Goal: Transaction & Acquisition: Purchase product/service

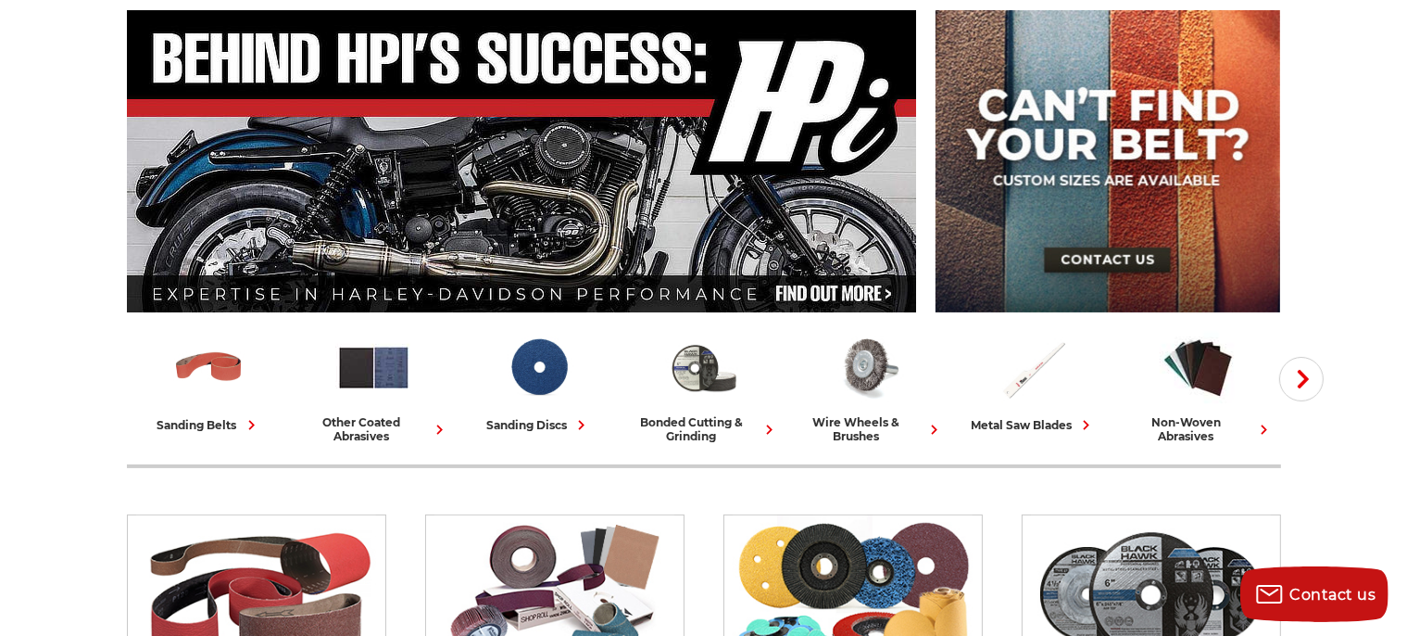
scroll to position [195, 0]
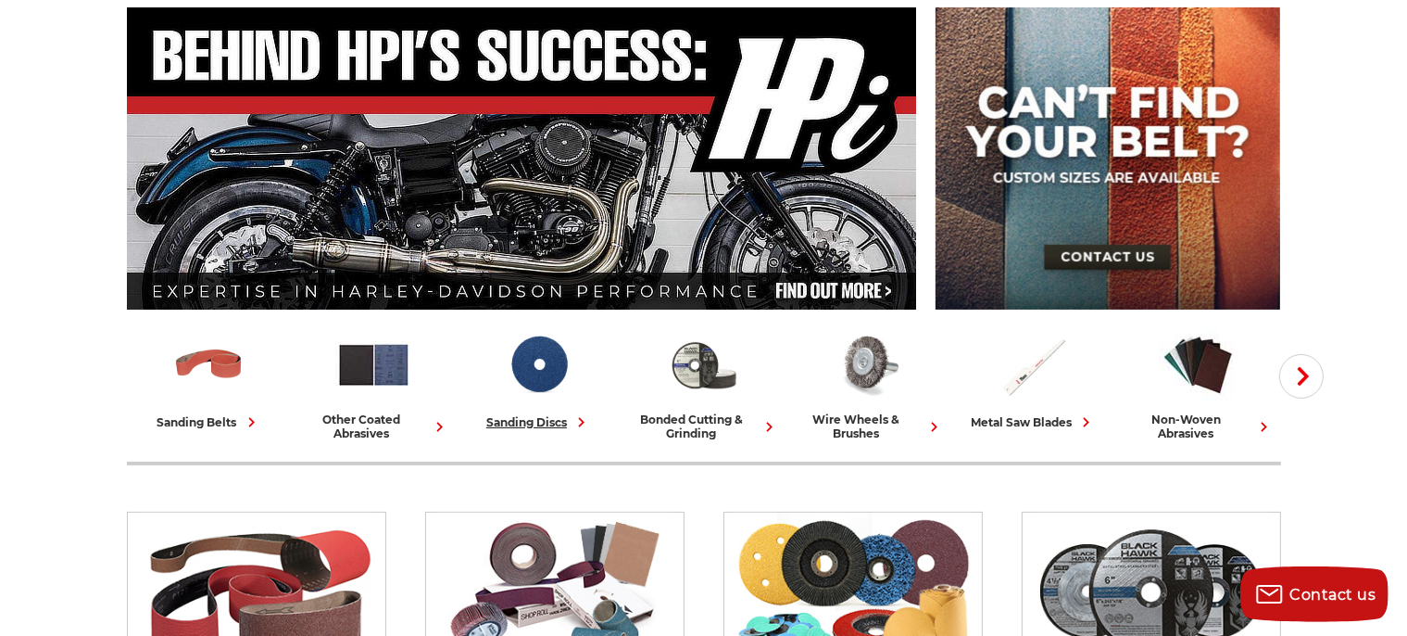
click at [529, 417] on div "sanding discs" at bounding box center [538, 421] width 105 height 19
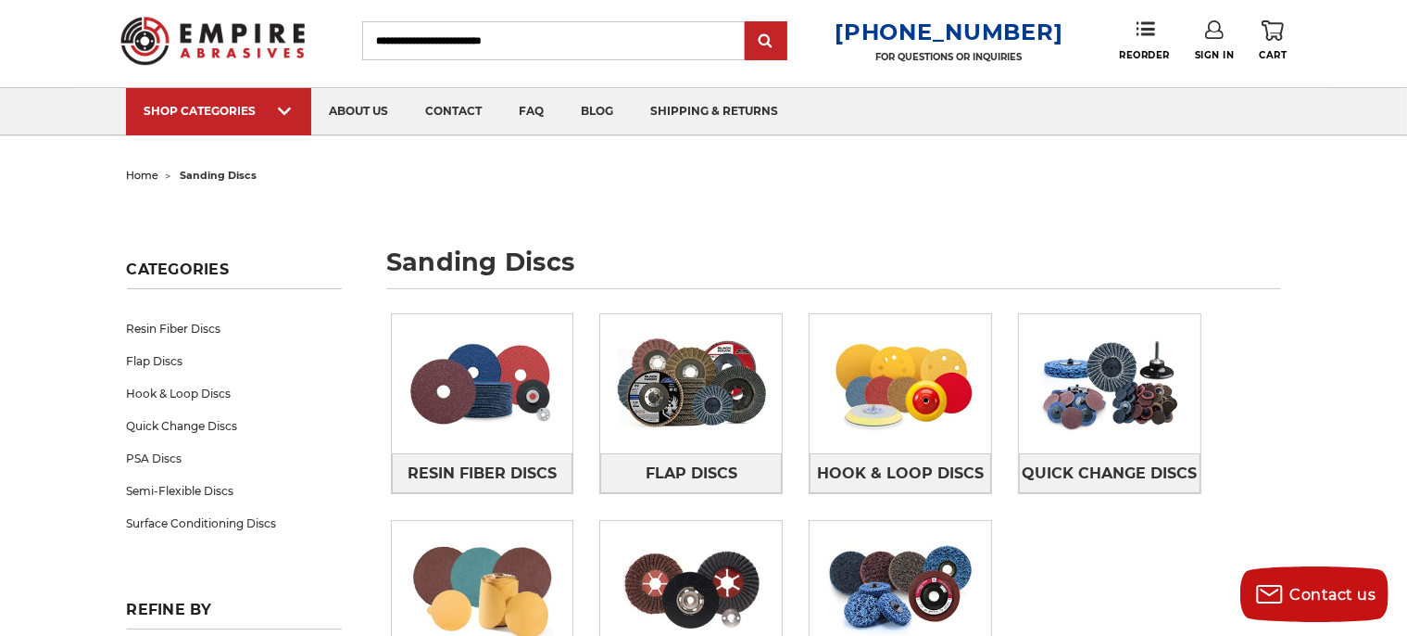
scroll to position [97, 0]
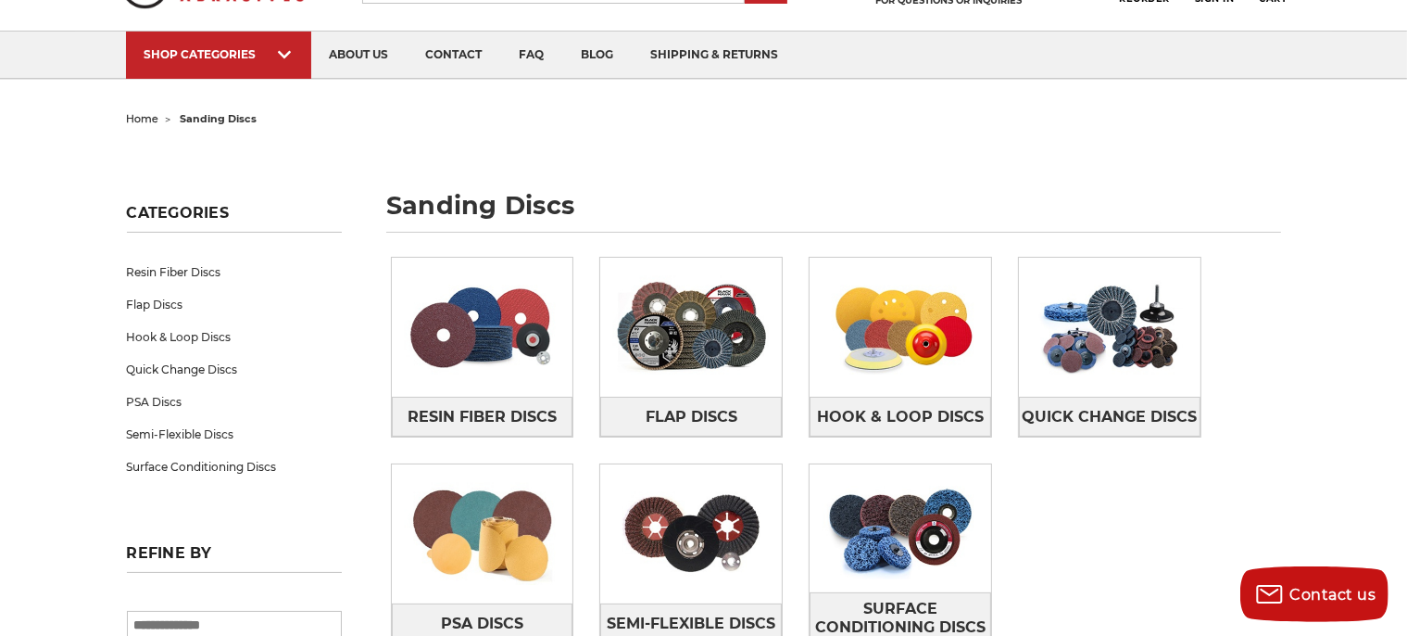
click at [160, 267] on link "Resin Fiber Discs" at bounding box center [234, 272] width 215 height 32
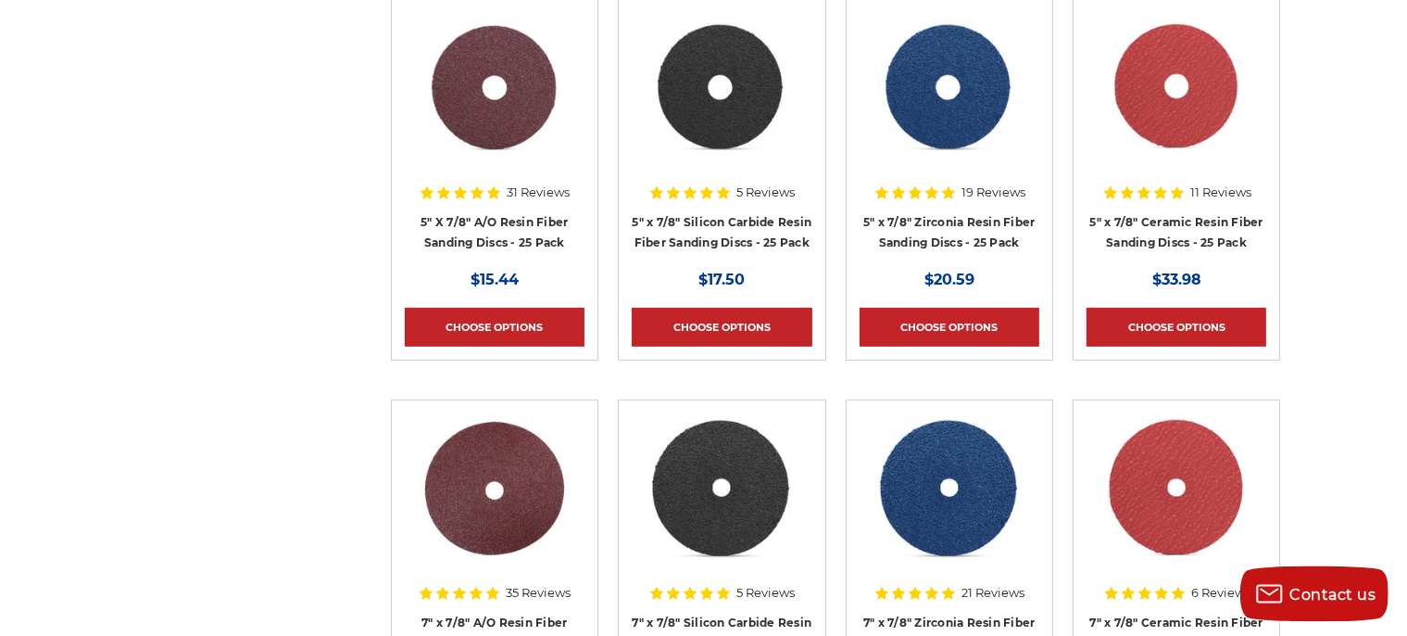
scroll to position [782, 0]
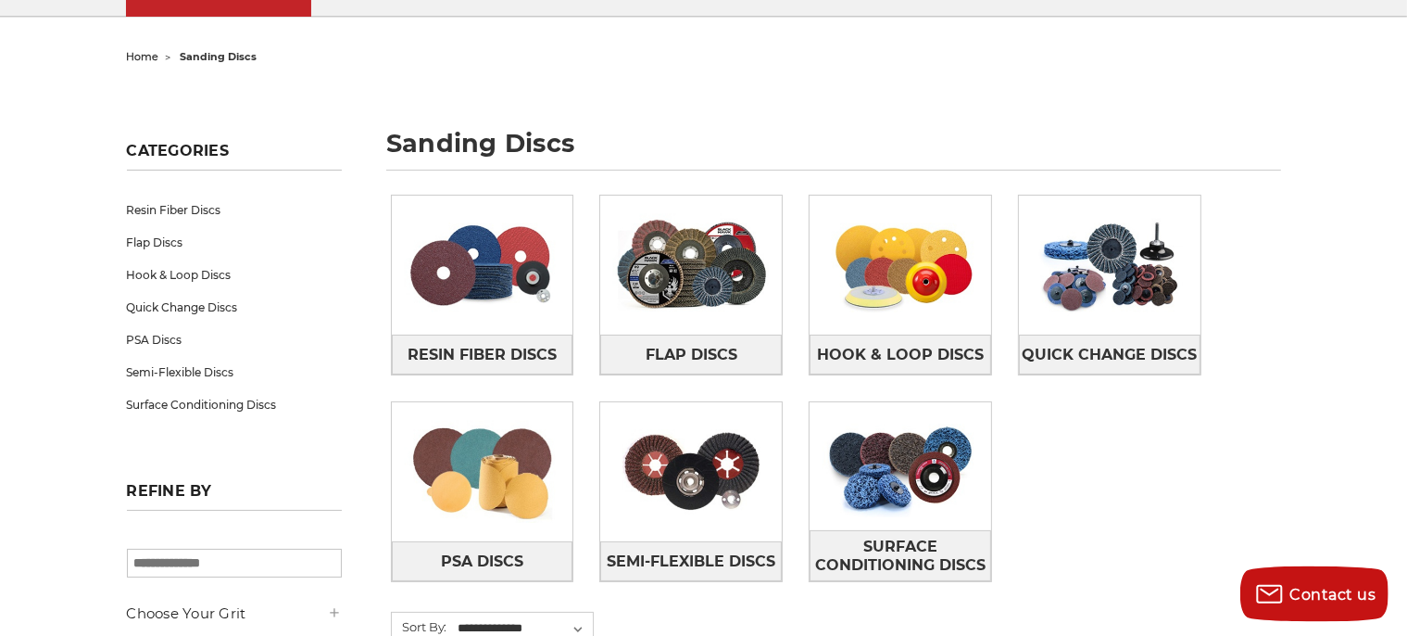
scroll to position [195, 0]
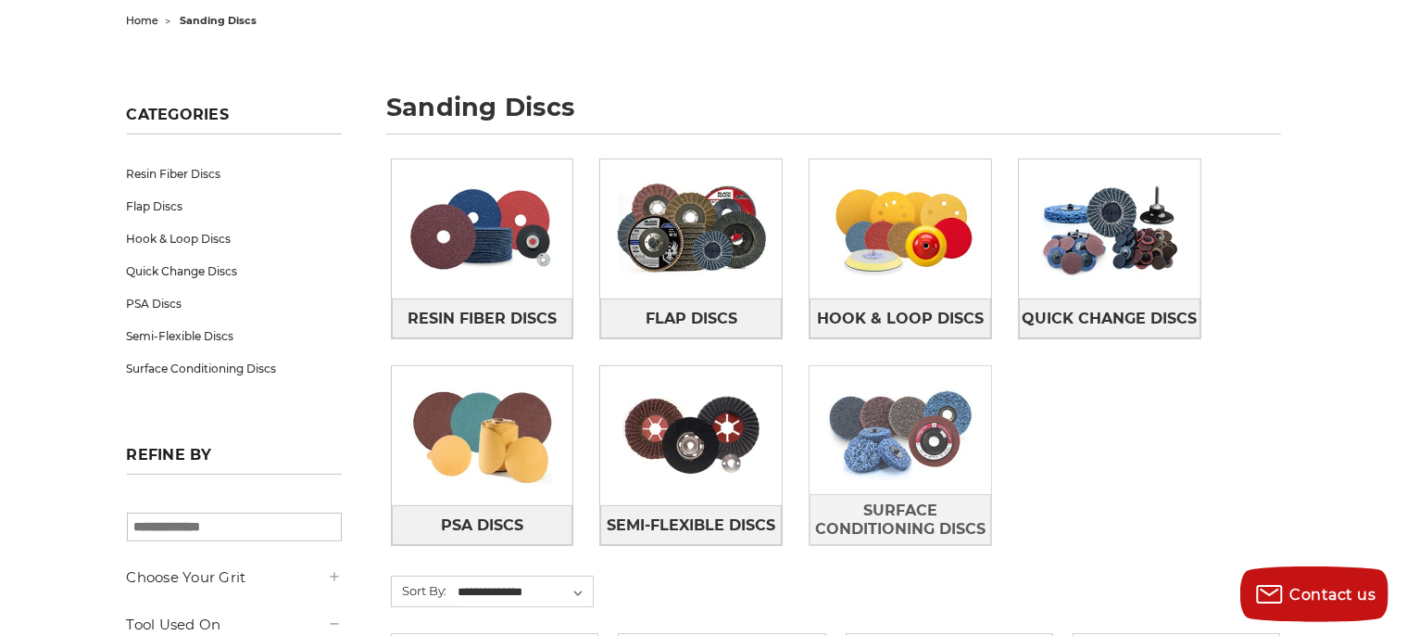
click at [878, 439] on img at bounding box center [901, 430] width 182 height 128
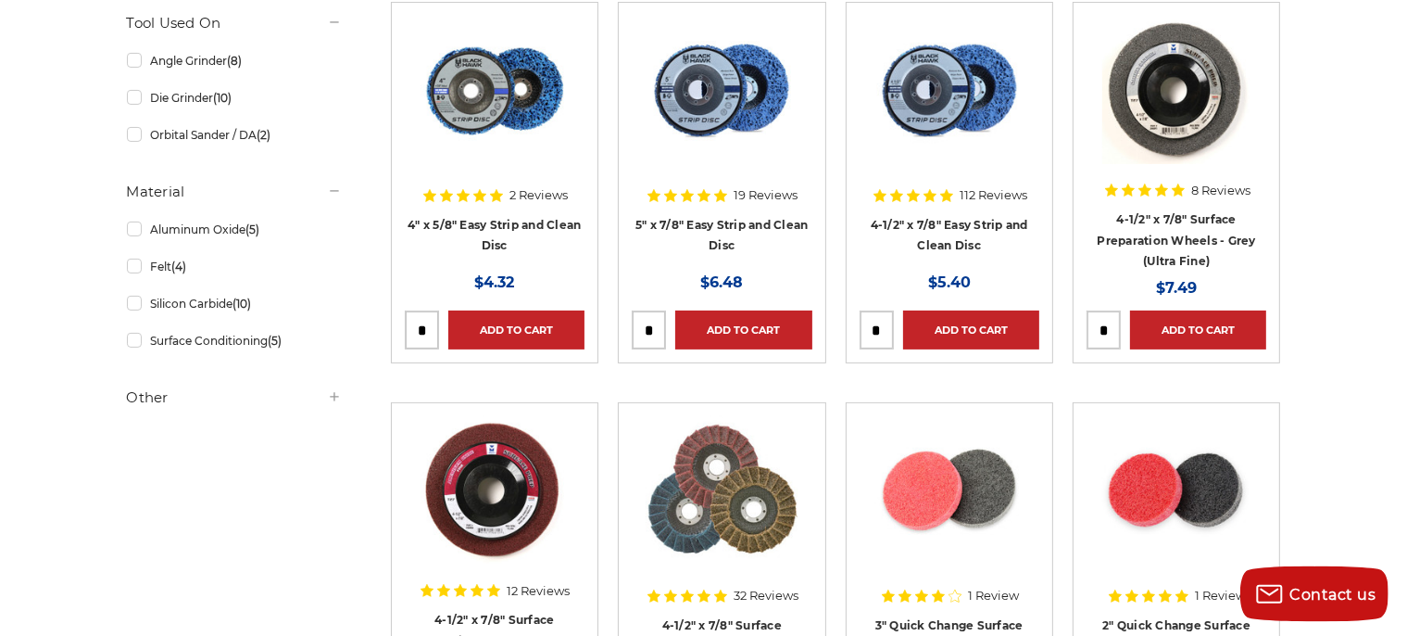
scroll to position [586, 0]
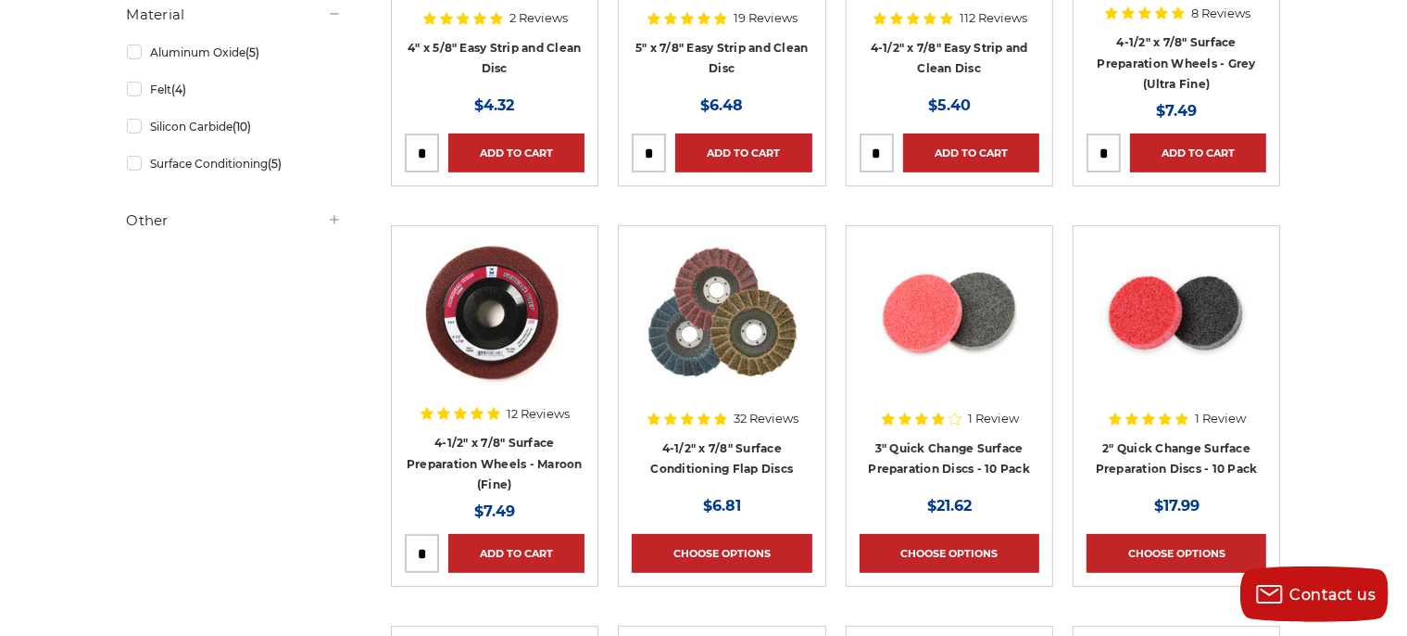
click at [738, 354] on img at bounding box center [722, 313] width 152 height 148
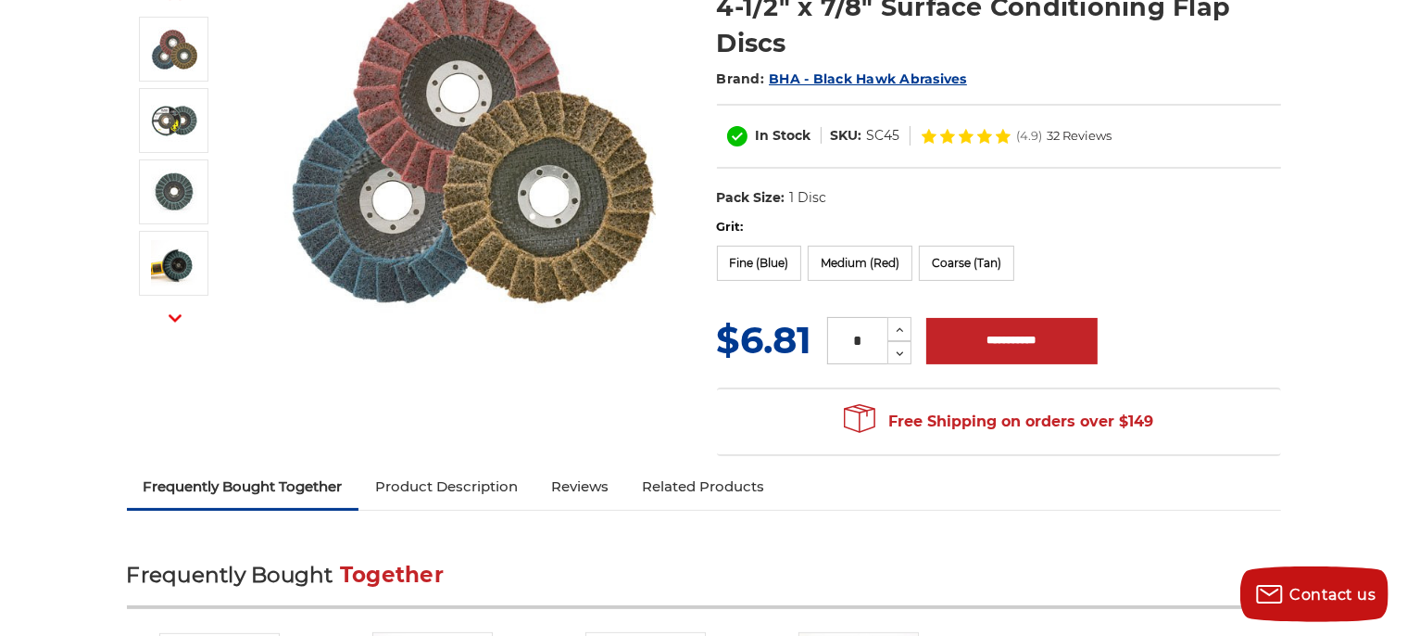
scroll to position [195, 0]
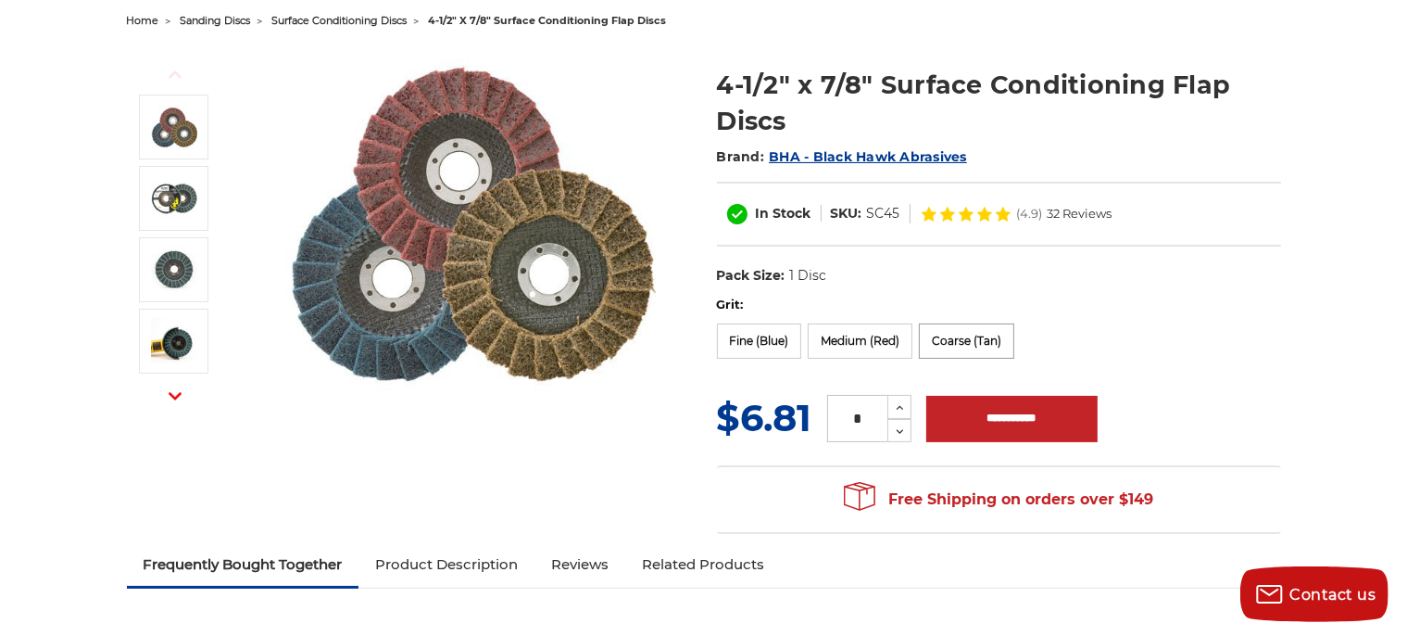
click at [977, 337] on label "Coarse (Tan)" at bounding box center [966, 340] width 95 height 35
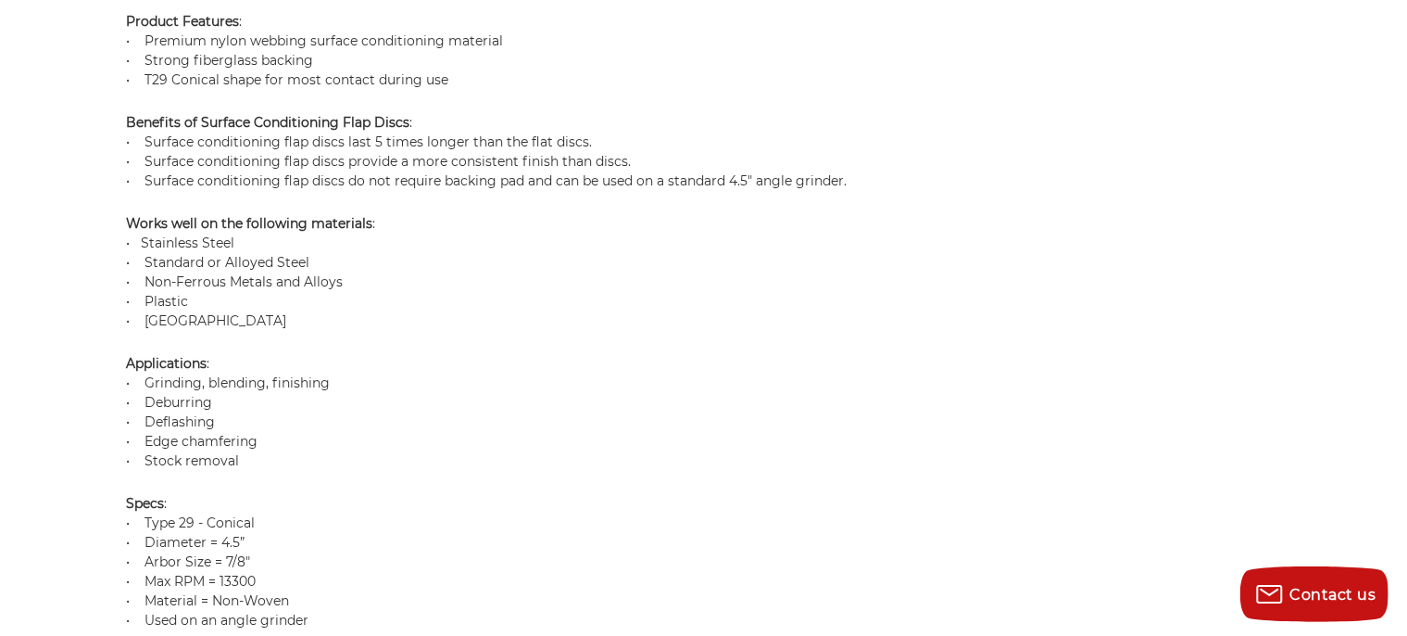
scroll to position [1369, 0]
